Goal: Use online tool/utility: Utilize a website feature to perform a specific function

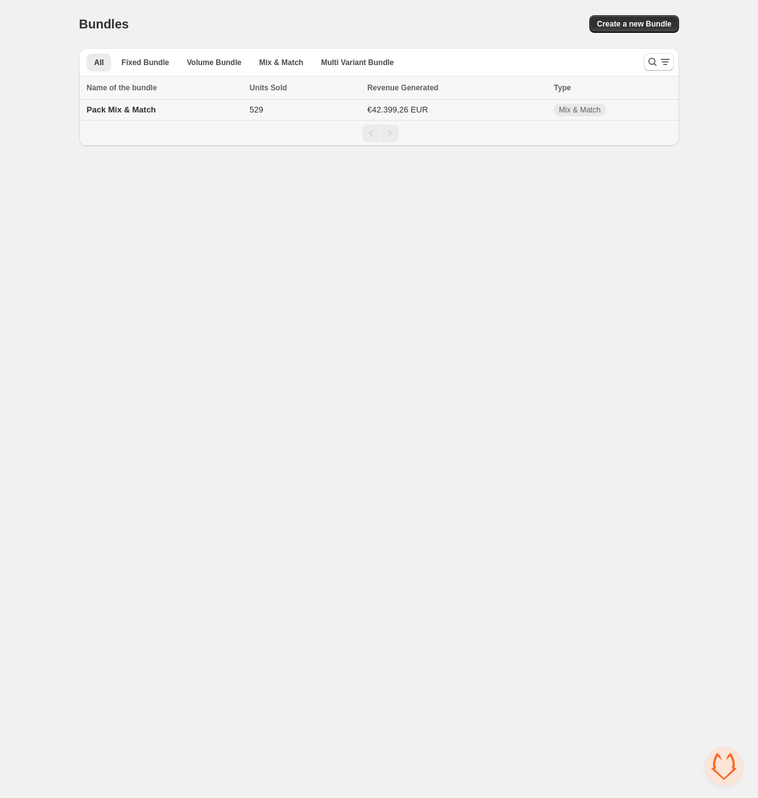
click at [144, 110] on span "Pack Mix & Match" at bounding box center [122, 109] width 70 height 9
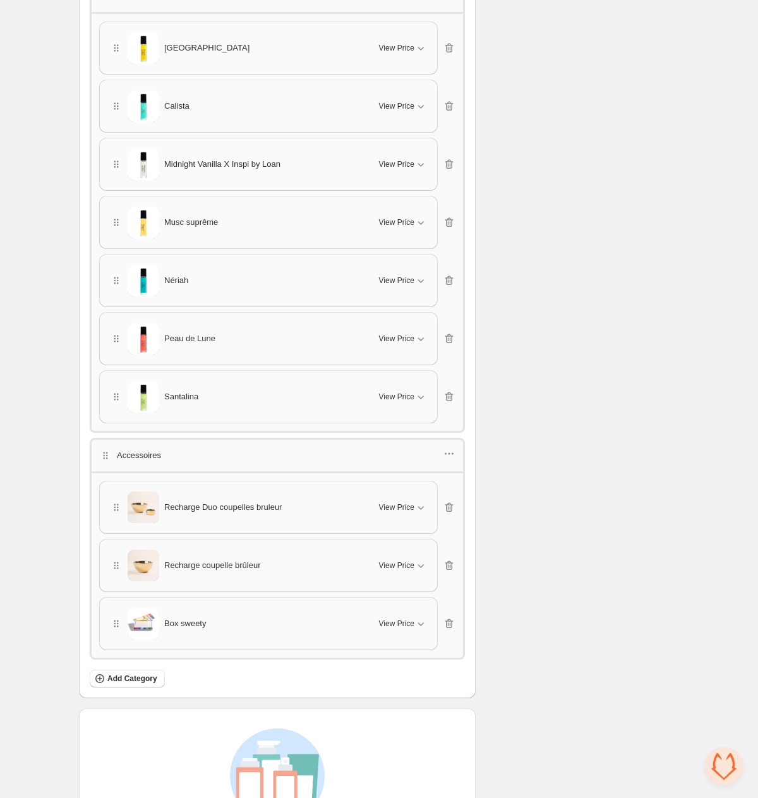
scroll to position [4174, 0]
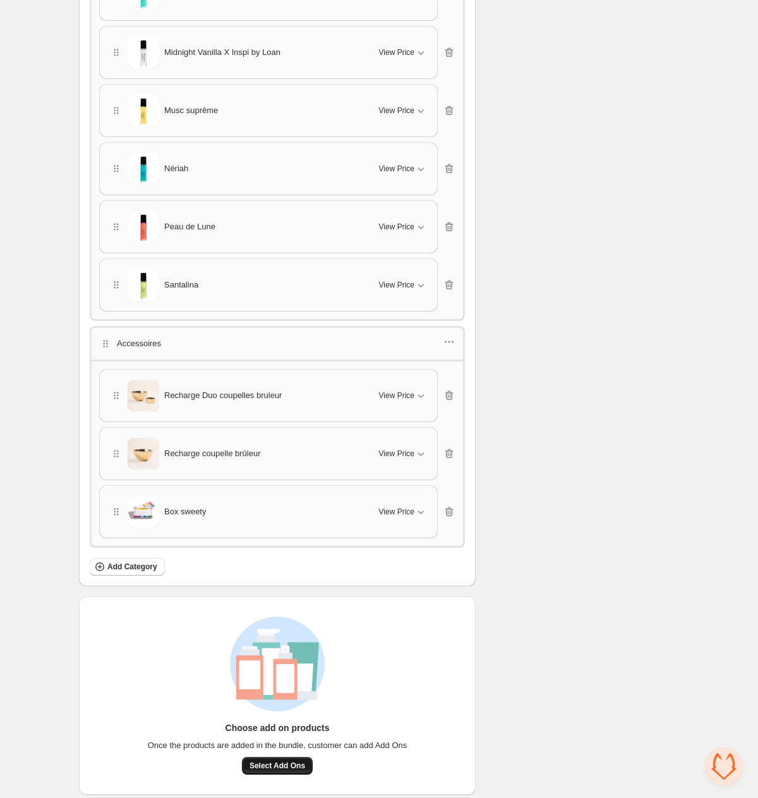
click at [295, 761] on span "Select Add Ons" at bounding box center [278, 766] width 56 height 10
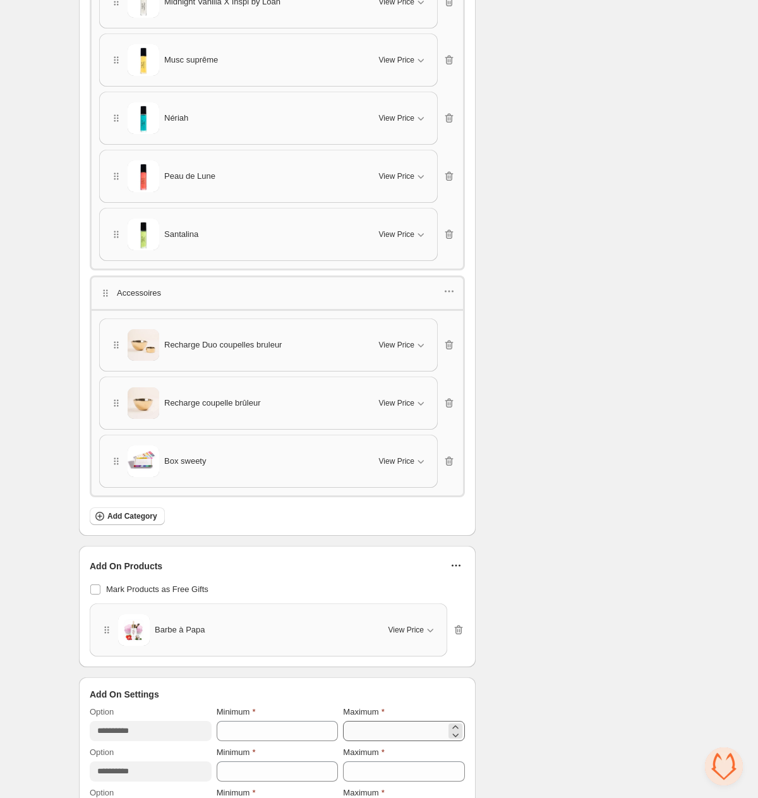
scroll to position [4343, 0]
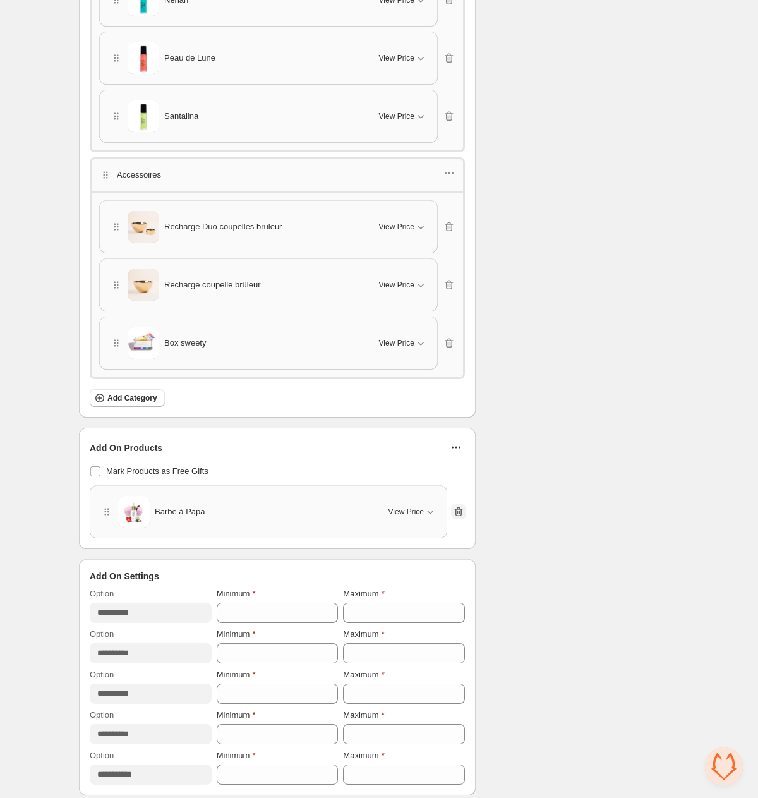
click at [457, 505] on icon "button" at bounding box center [458, 511] width 13 height 13
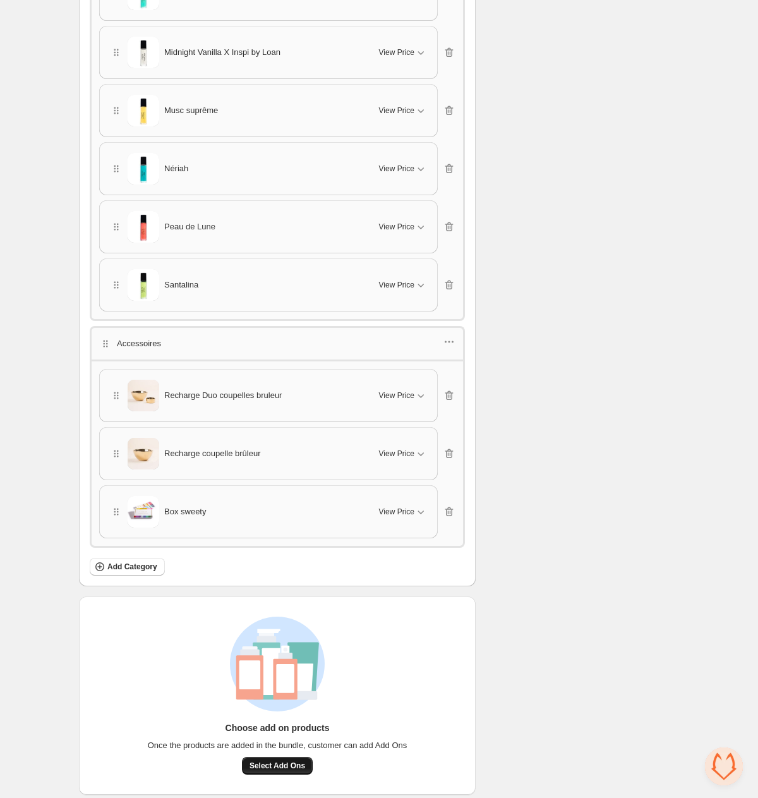
click at [296, 761] on span "Select Add Ons" at bounding box center [278, 766] width 56 height 10
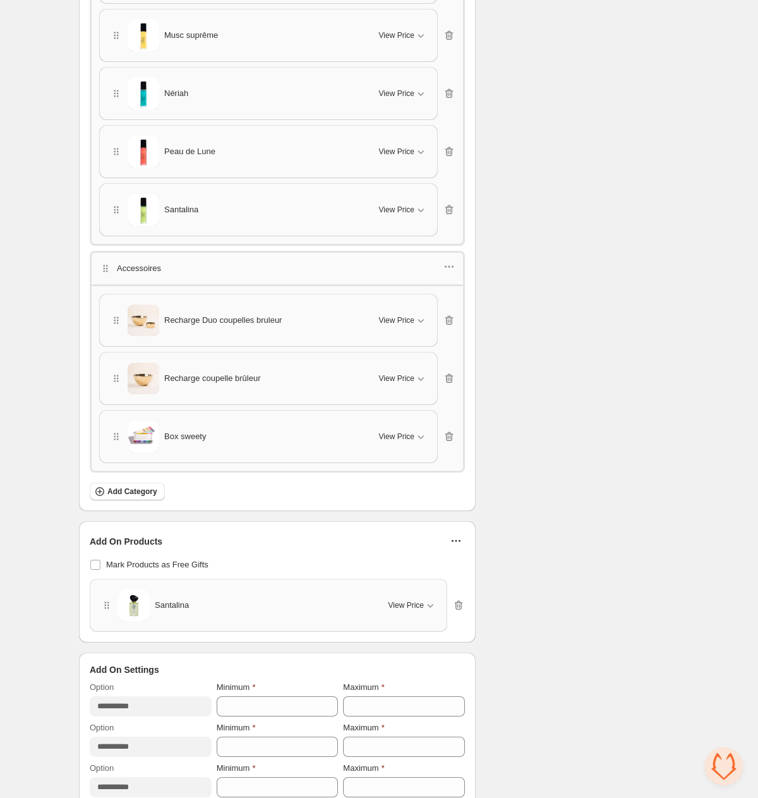
scroll to position [4343, 0]
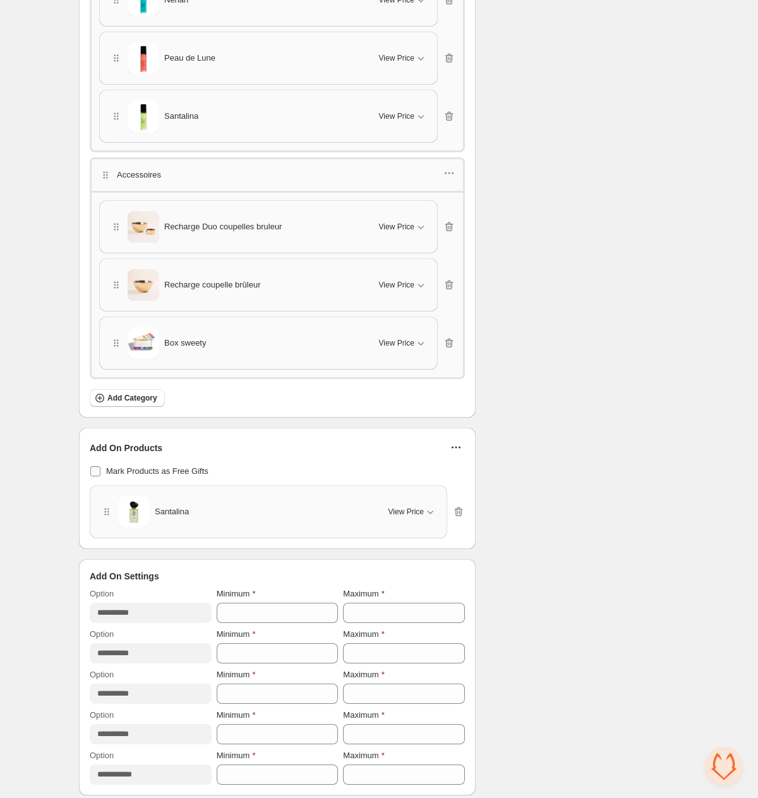
click at [171, 465] on span "Mark Products as Free Gifts" at bounding box center [157, 471] width 102 height 13
click at [420, 507] on span "View Price" at bounding box center [406, 512] width 35 height 10
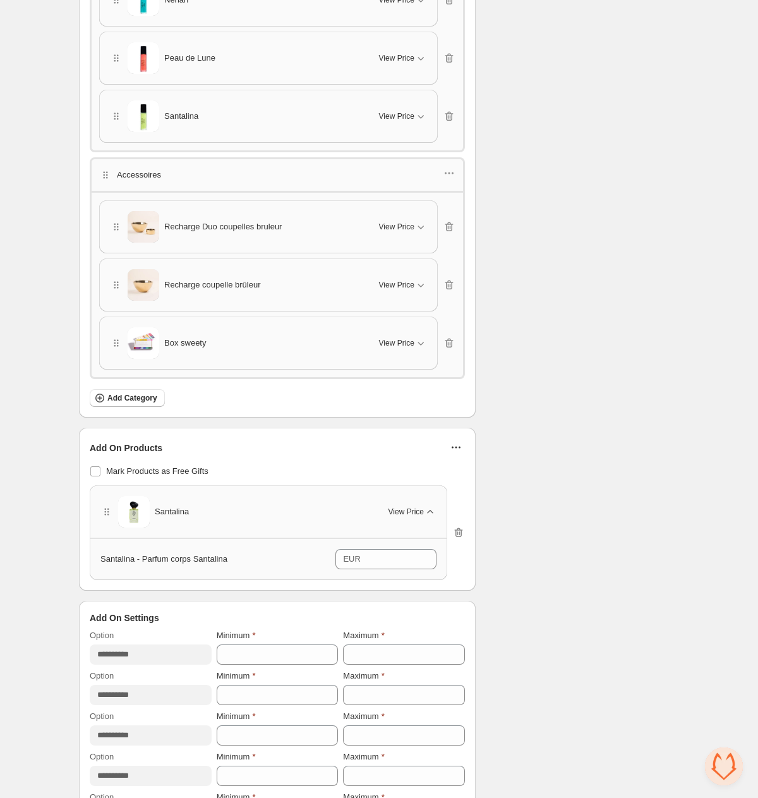
click at [420, 507] on span "View Price" at bounding box center [406, 512] width 35 height 10
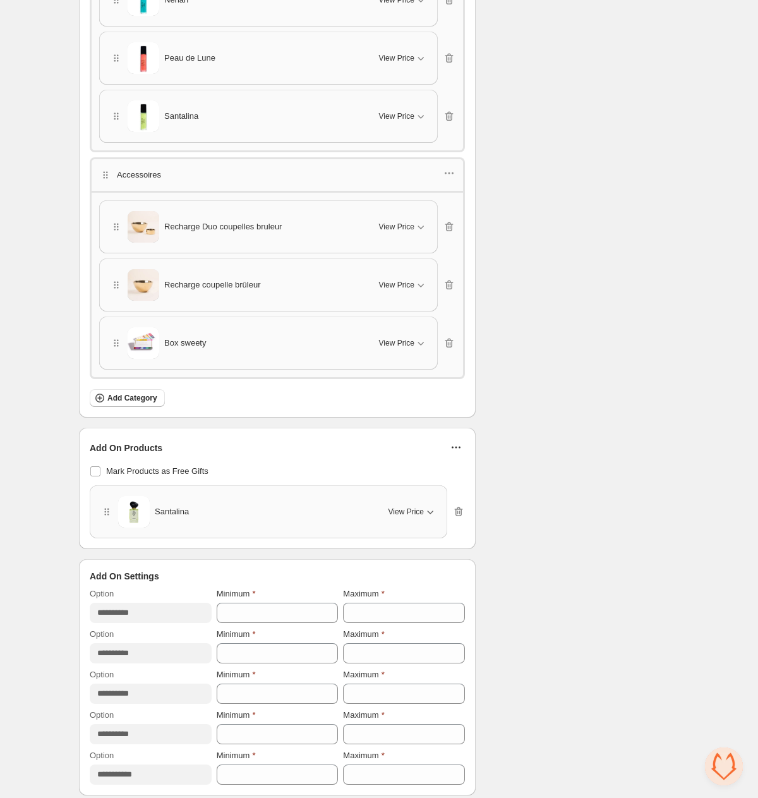
click at [420, 507] on span "View Price" at bounding box center [406, 512] width 35 height 10
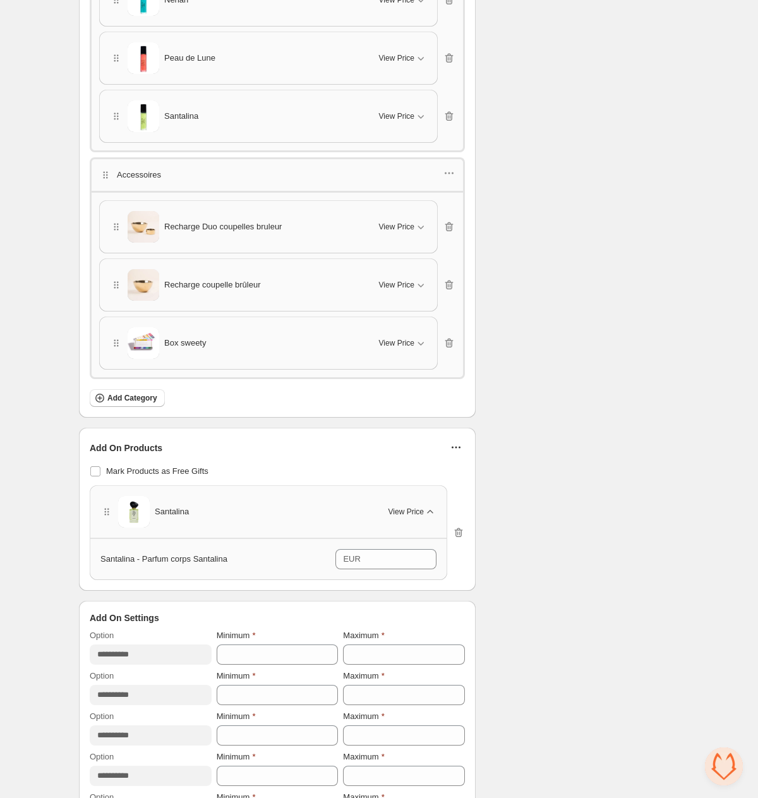
click at [420, 507] on span "View Price" at bounding box center [406, 512] width 35 height 10
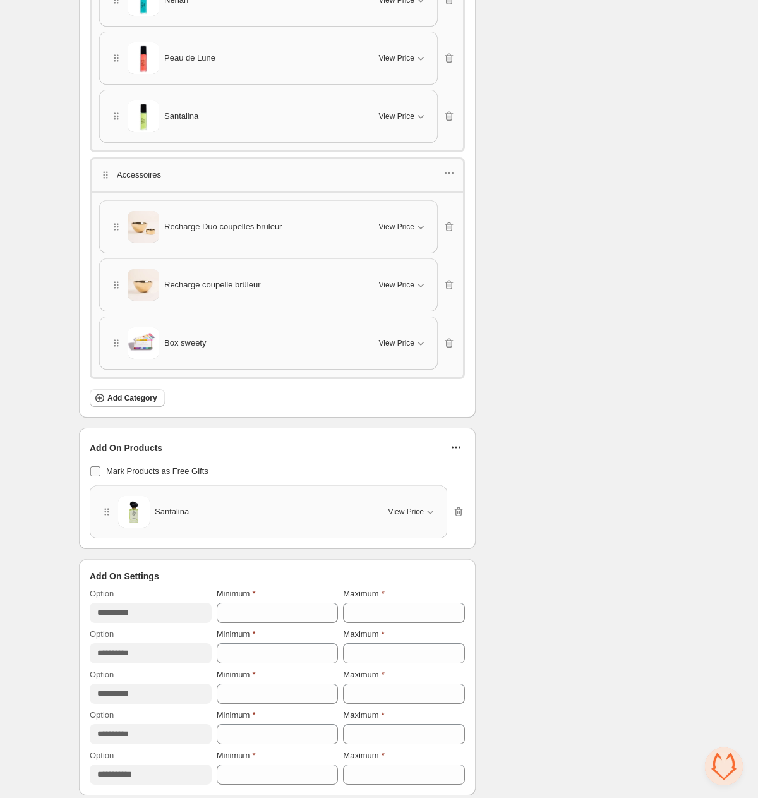
click at [172, 466] on span "Mark Products as Free Gifts" at bounding box center [157, 470] width 102 height 9
